Goal: Navigation & Orientation: Find specific page/section

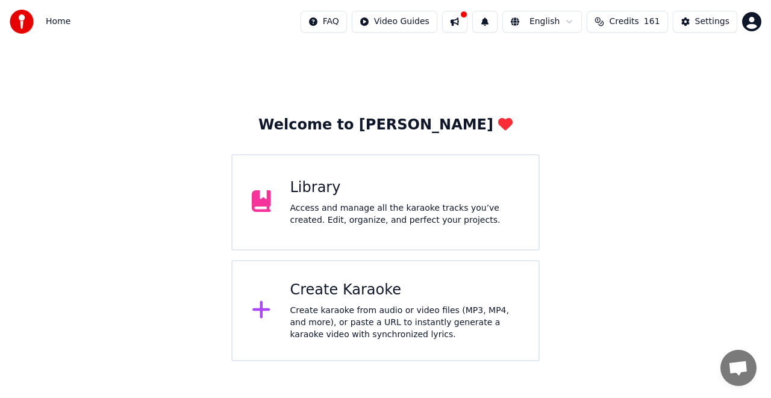
click at [315, 201] on div "Library Access and manage all the karaoke tracks you’ve created. Edit, organize…" at bounding box center [405, 202] width 230 height 48
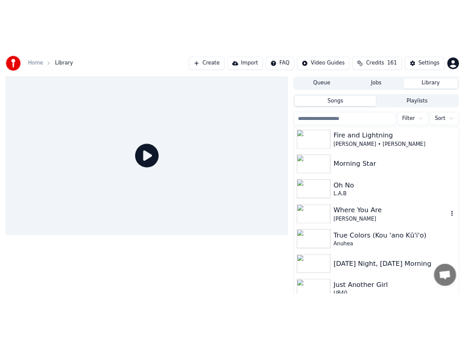
scroll to position [121, 0]
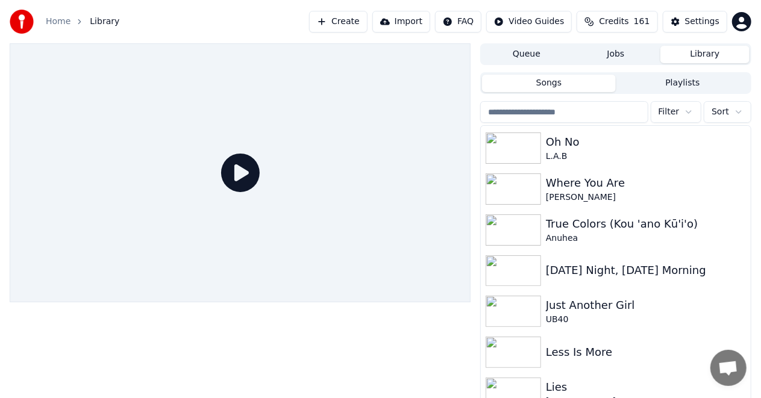
click at [744, 22] on html "Home Library Create Import FAQ Video Guides Credits 161 Settings Queue Jobs Lib…" at bounding box center [380, 199] width 761 height 398
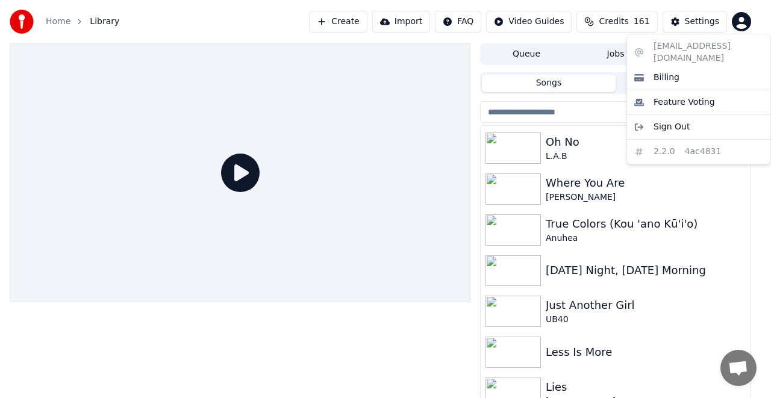
click at [744, 22] on html "Home Library Create Import FAQ Video Guides Credits 161 Settings Queue Jobs Lib…" at bounding box center [385, 199] width 771 height 398
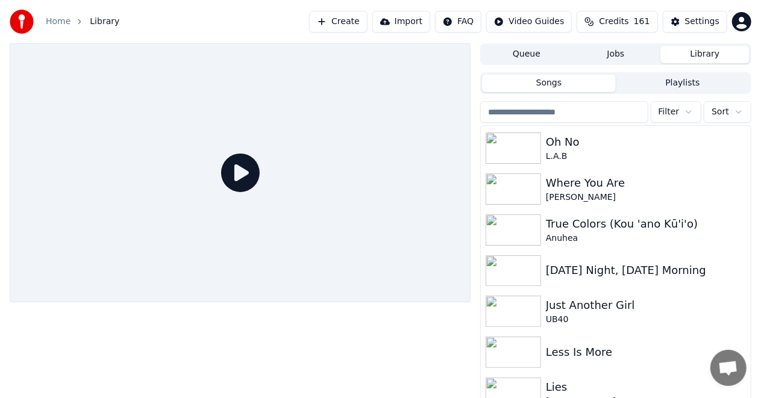
click at [739, 22] on html "Home Library Create Import FAQ Video Guides Credits 161 Settings Queue Jobs Lib…" at bounding box center [380, 199] width 761 height 398
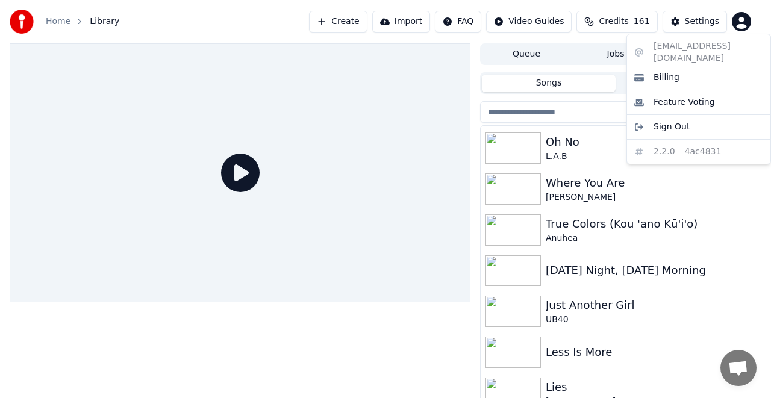
click at [708, 19] on html "Home Library Create Import FAQ Video Guides Credits 161 Settings Queue Jobs Lib…" at bounding box center [385, 199] width 771 height 398
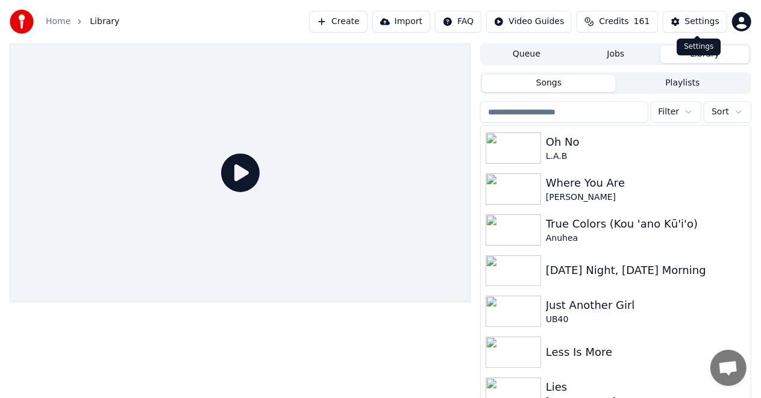
click at [708, 18] on div "Settings" at bounding box center [702, 22] width 34 height 12
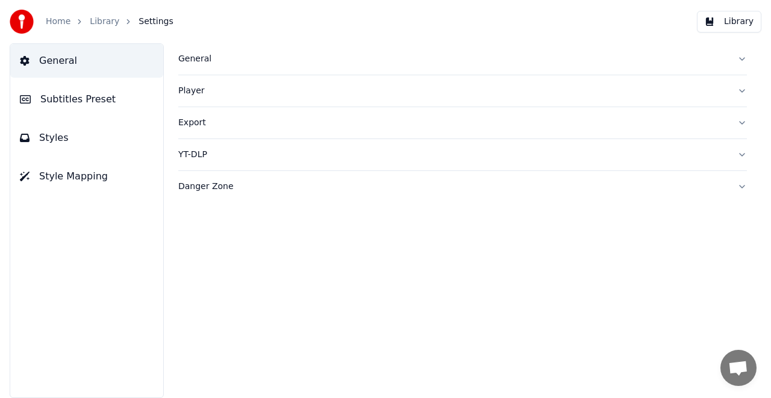
click at [60, 20] on link "Home" at bounding box center [58, 22] width 25 height 12
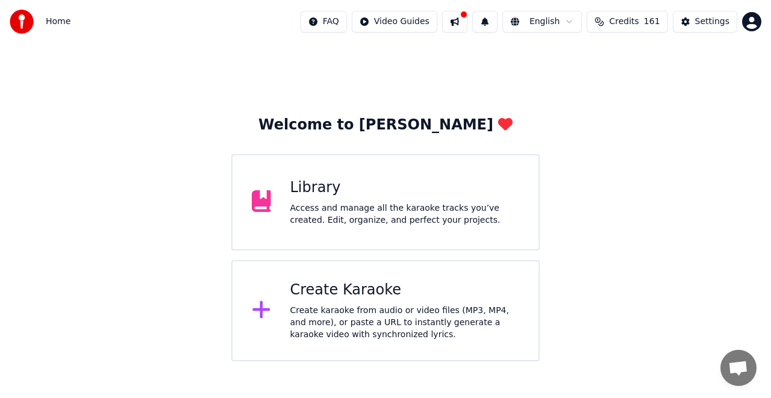
click at [352, 19] on html "Home FAQ Video Guides English Credits 161 Settings Welcome to Youka Library Acc…" at bounding box center [385, 181] width 771 height 362
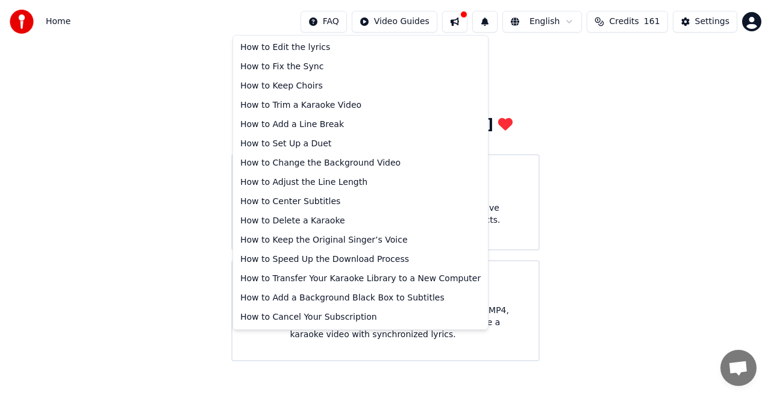
click at [147, 20] on html "Home FAQ Video Guides English Credits 161 Settings Welcome to Youka Library Acc…" at bounding box center [385, 181] width 771 height 362
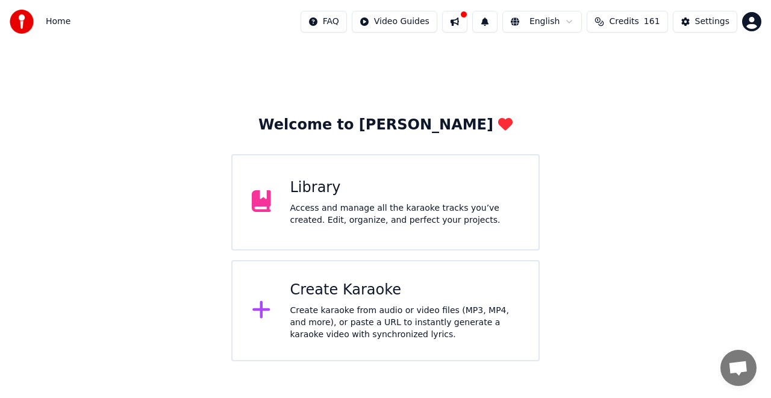
click at [468, 13] on button at bounding box center [454, 22] width 25 height 22
click at [736, 139] on div "Welcome to Youka Library Access and manage all the karaoke tracks you’ve create…" at bounding box center [385, 202] width 771 height 318
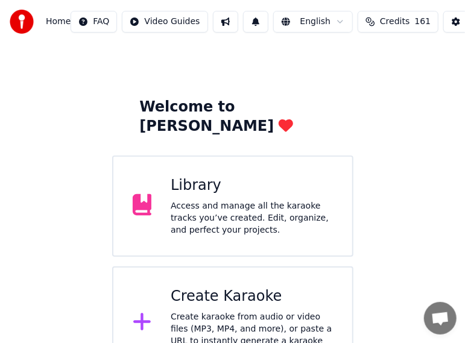
scroll to position [35, 0]
